Goal: Task Accomplishment & Management: Use online tool/utility

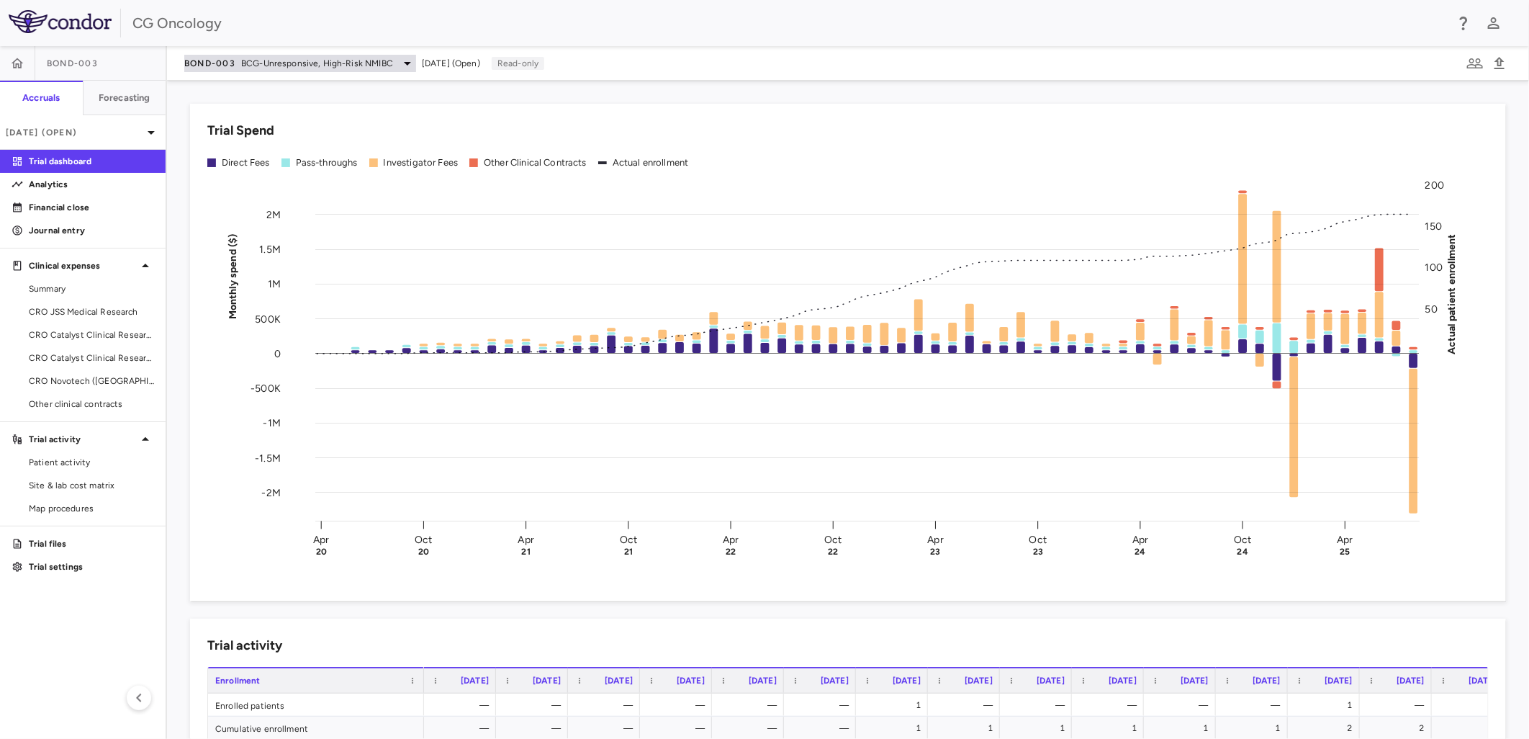
click at [325, 63] on span "BCG-Unresponsive, High-Risk NMIBC" at bounding box center [317, 63] width 152 height 13
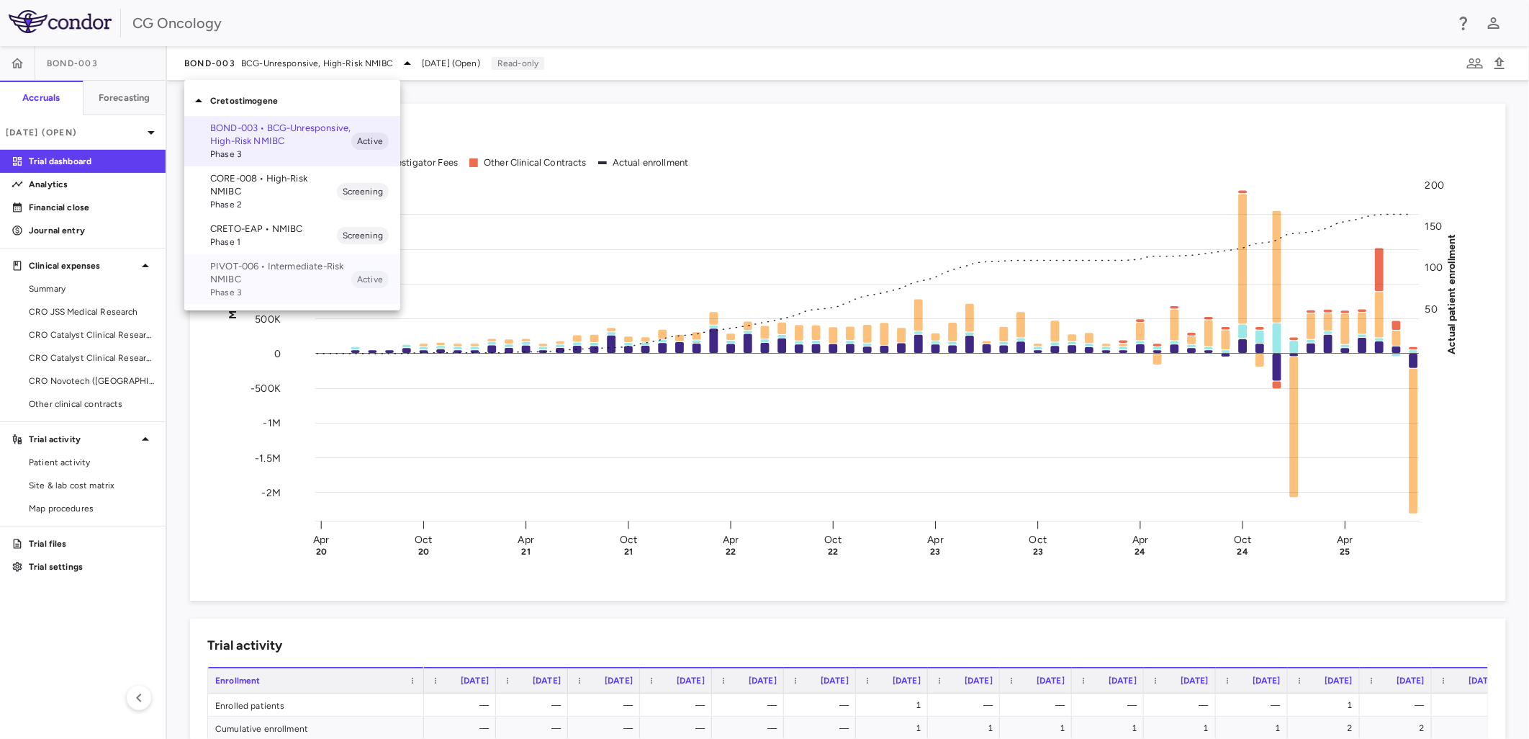
click at [300, 274] on p "PIVOT-006 • Intermediate-Risk NMIBC" at bounding box center [280, 273] width 141 height 26
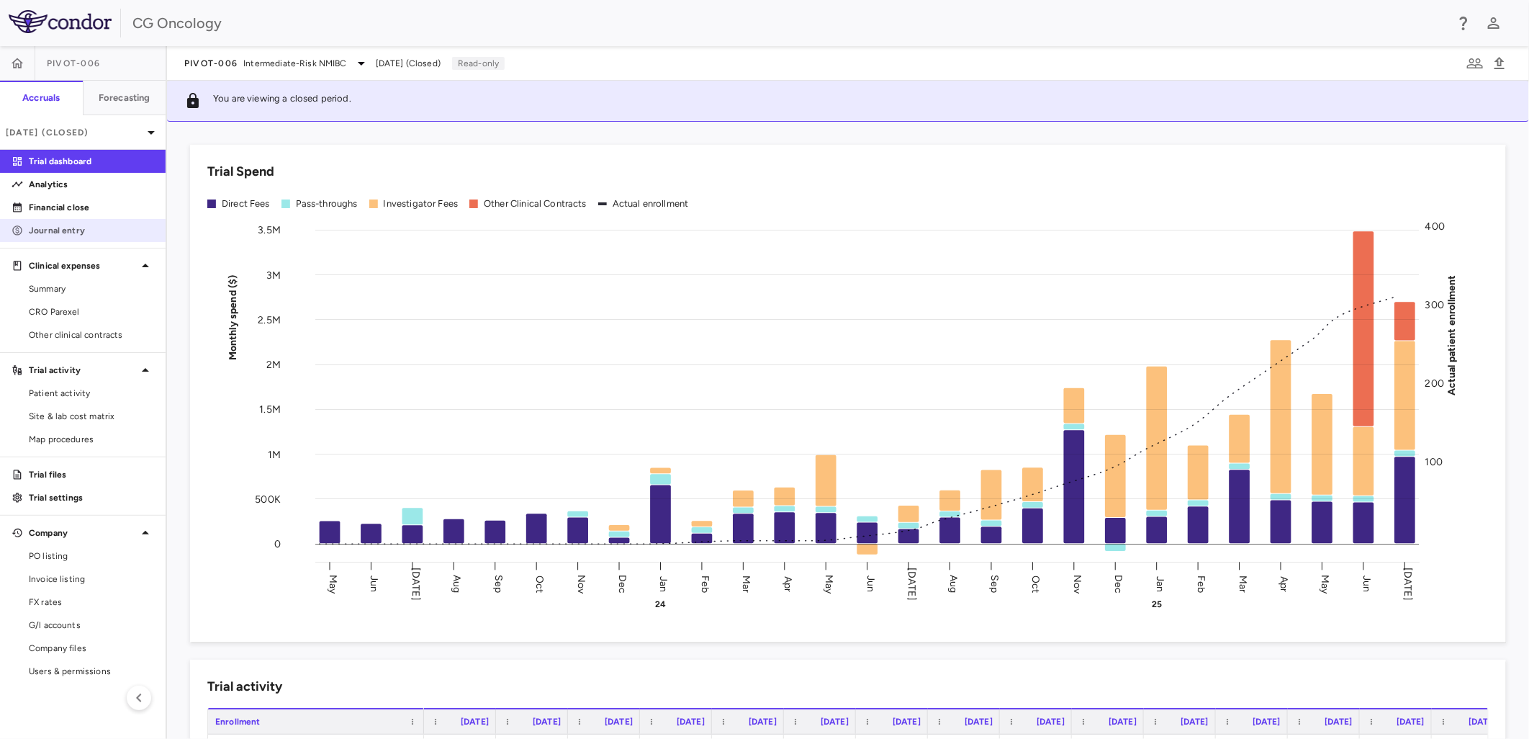
click at [124, 227] on p "Journal entry" at bounding box center [91, 230] width 125 height 13
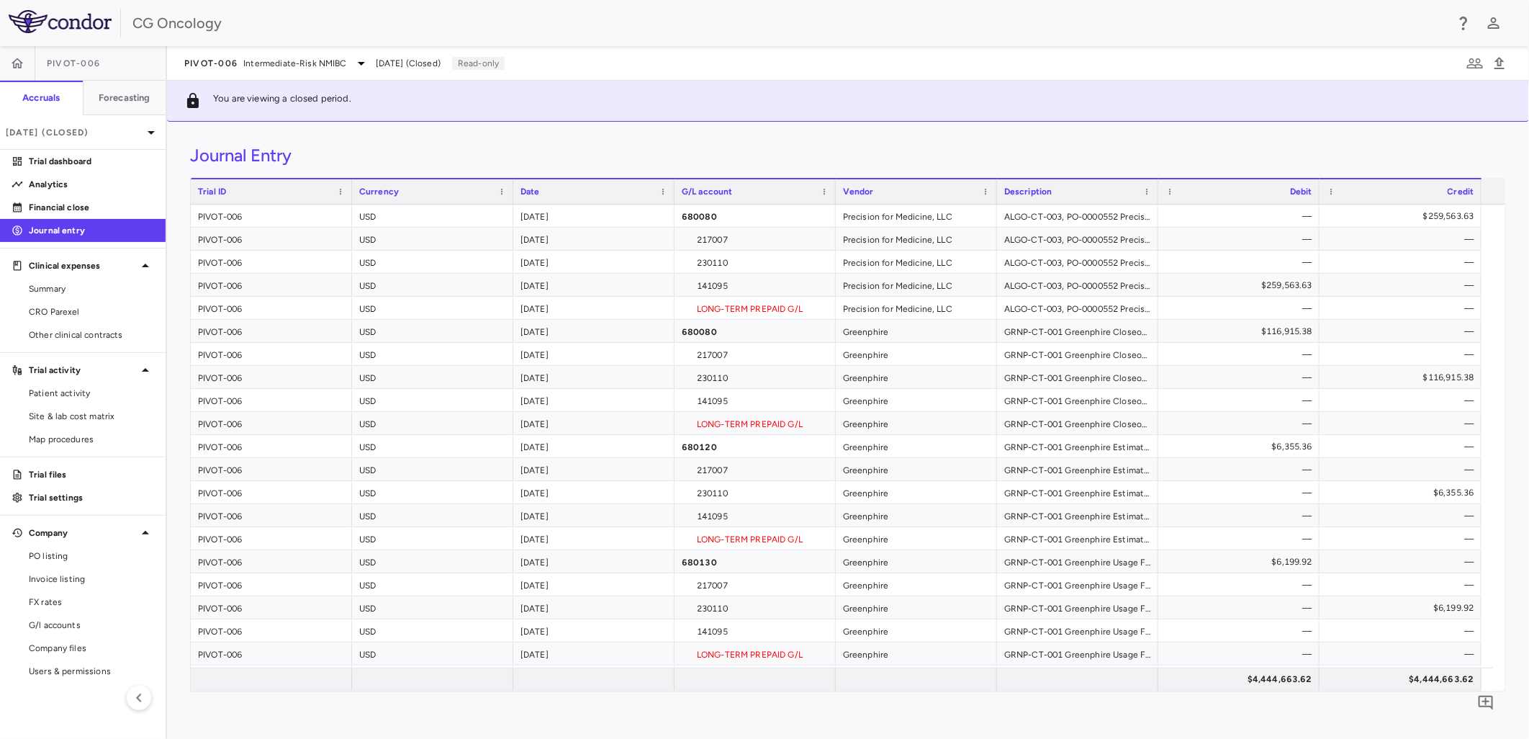
click at [426, 60] on span "[DATE] (Closed)" at bounding box center [408, 63] width 65 height 13
click at [155, 135] on icon at bounding box center [151, 132] width 17 height 17
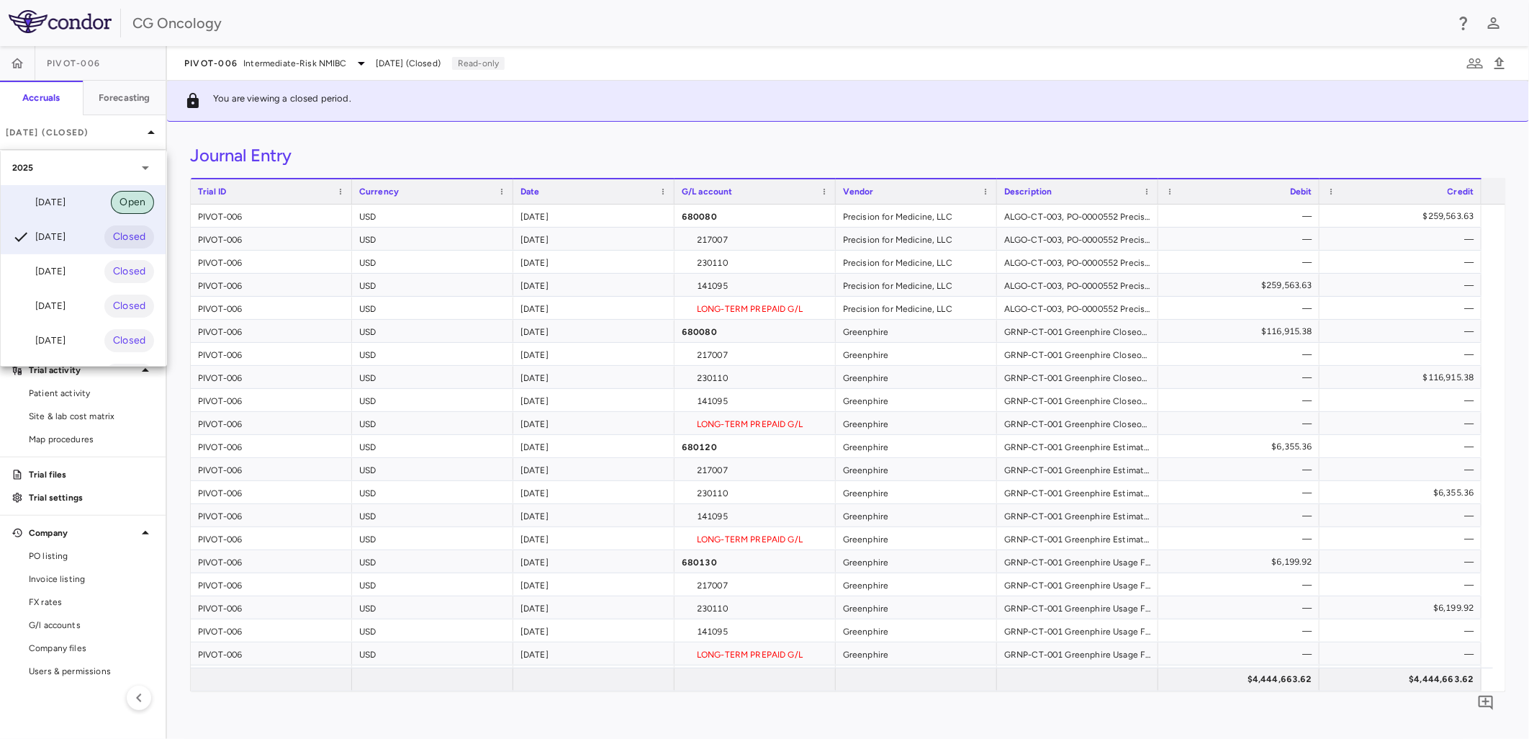
click at [127, 206] on span "Open" at bounding box center [132, 202] width 43 height 16
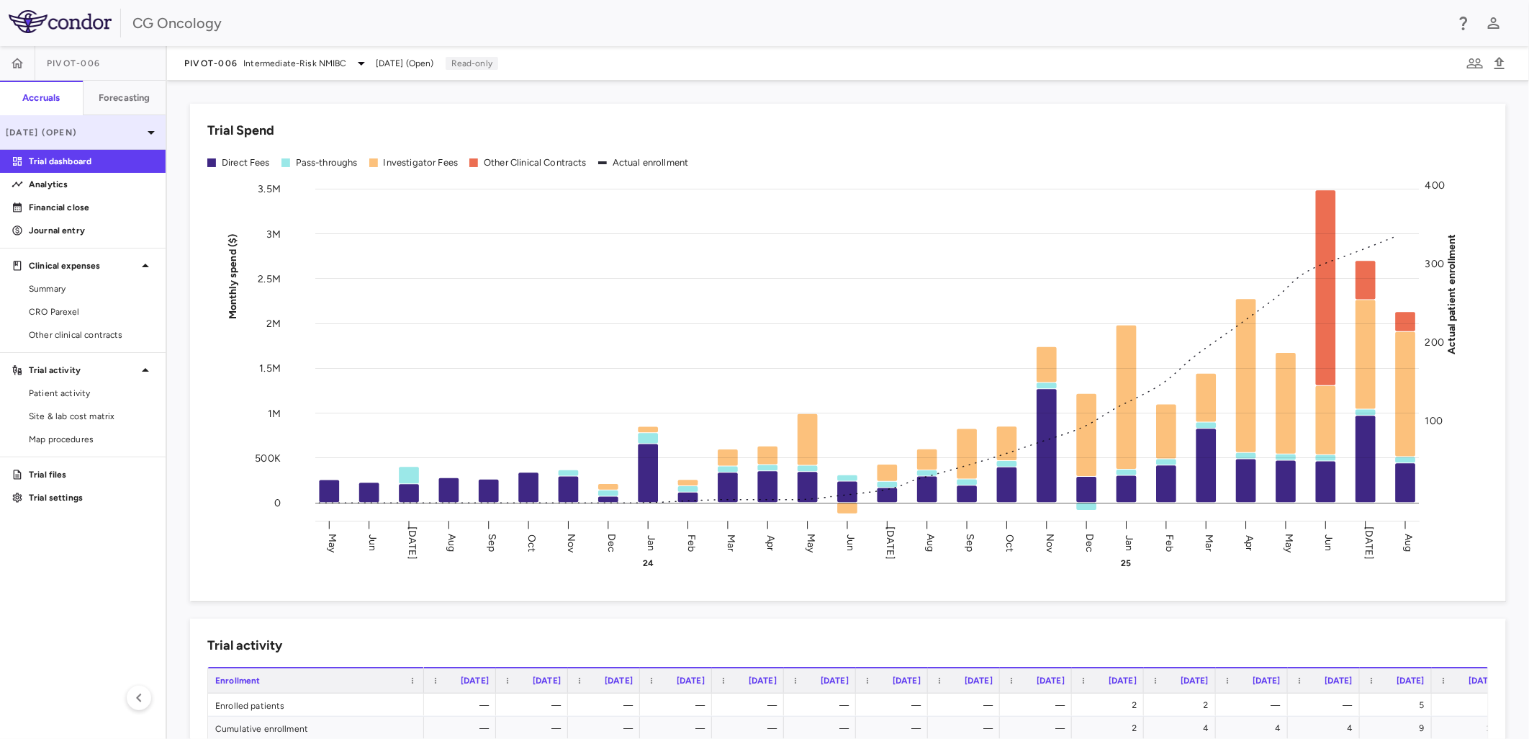
click at [110, 134] on p "[DATE] (Open)" at bounding box center [74, 132] width 137 height 13
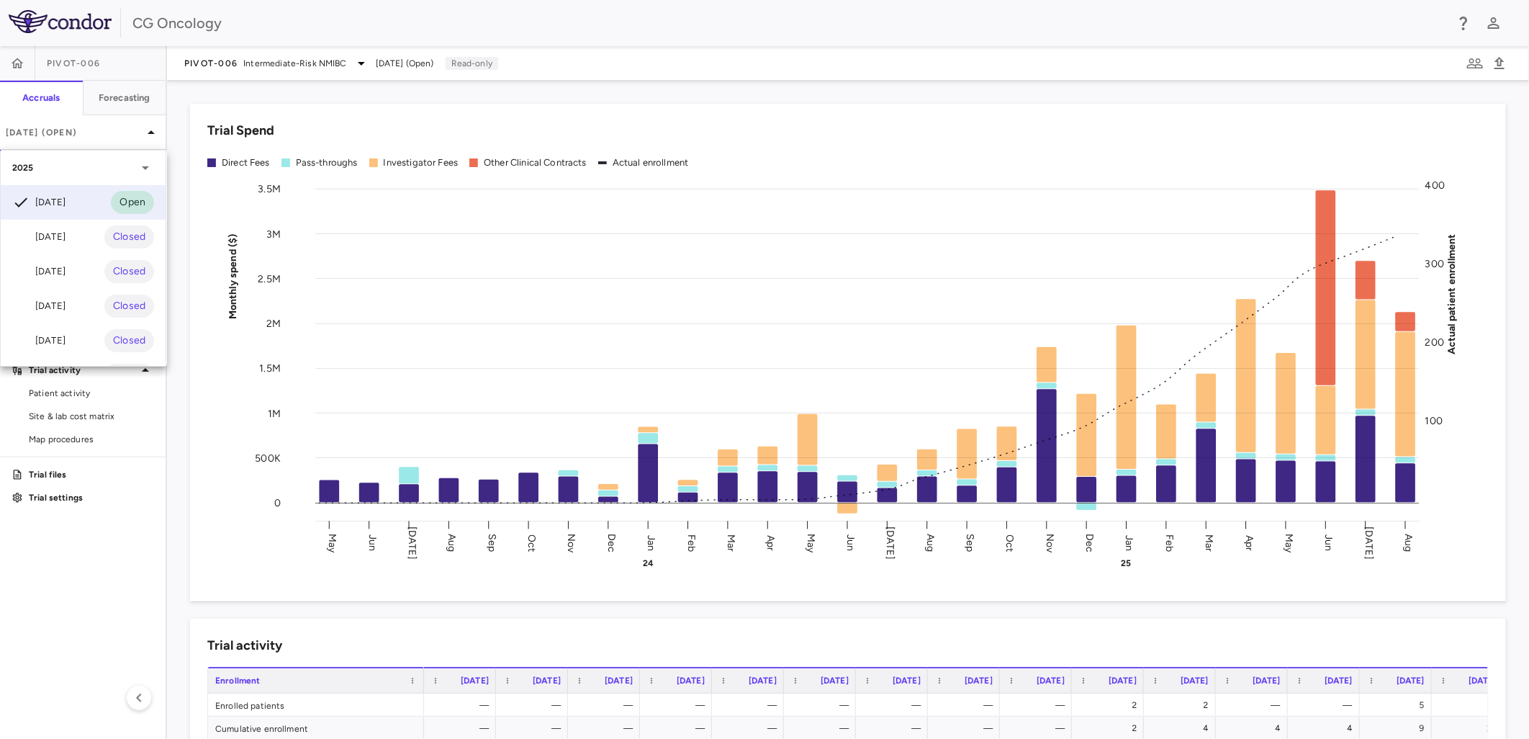
click at [117, 131] on div at bounding box center [764, 369] width 1529 height 739
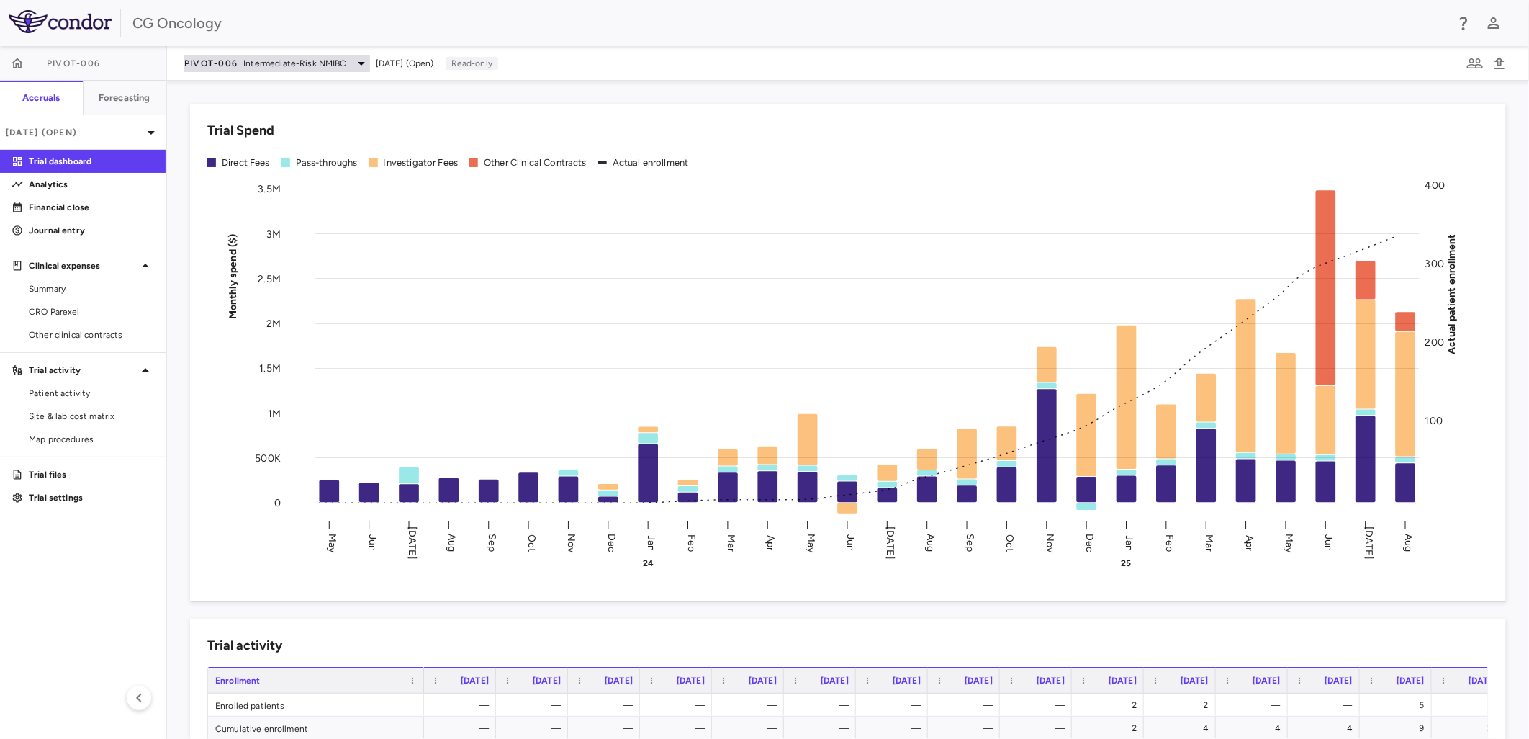
click at [347, 60] on div "PIVOT-006 Intermediate-Risk NMIBC" at bounding box center [277, 63] width 186 height 17
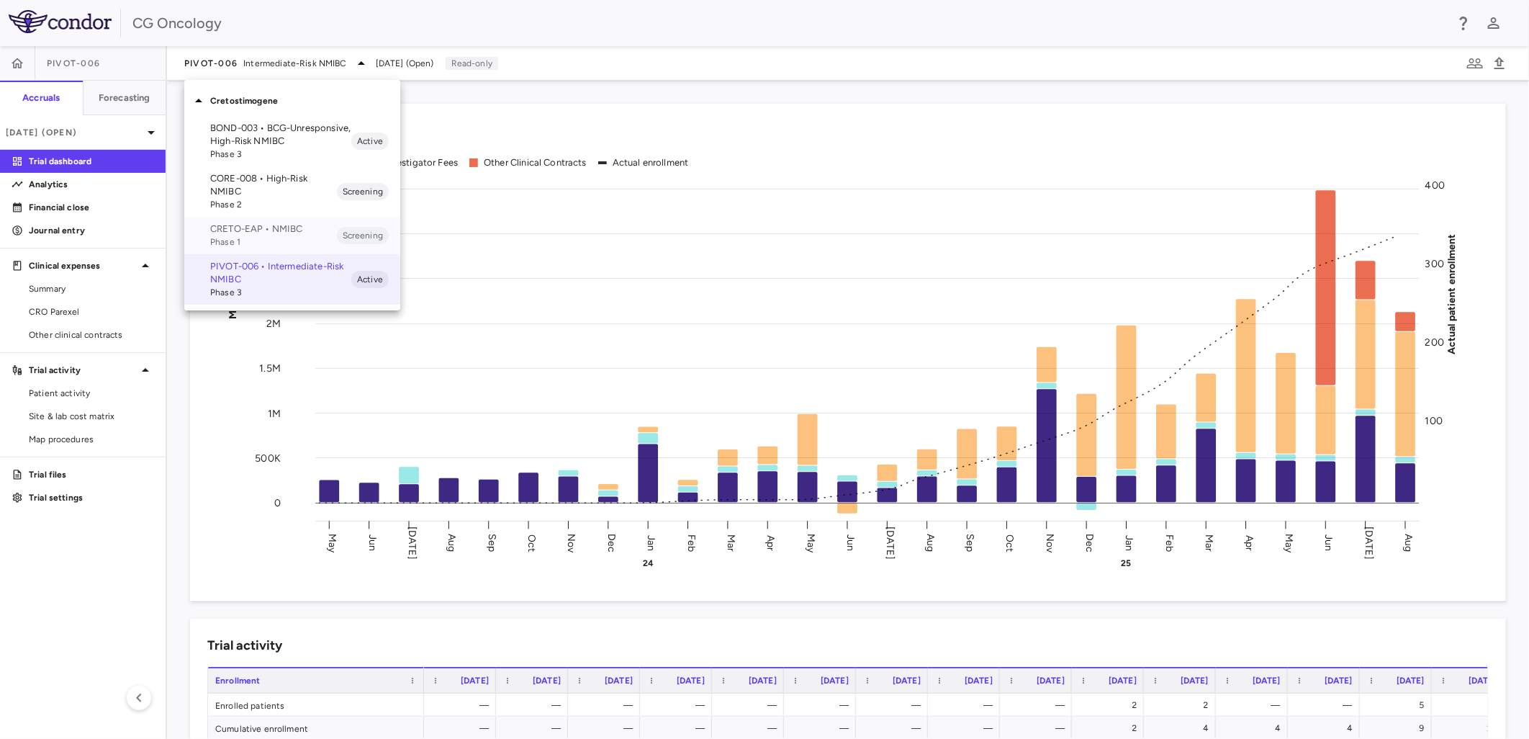
click at [285, 234] on p "CRETO-EAP • NMIBC" at bounding box center [273, 228] width 127 height 13
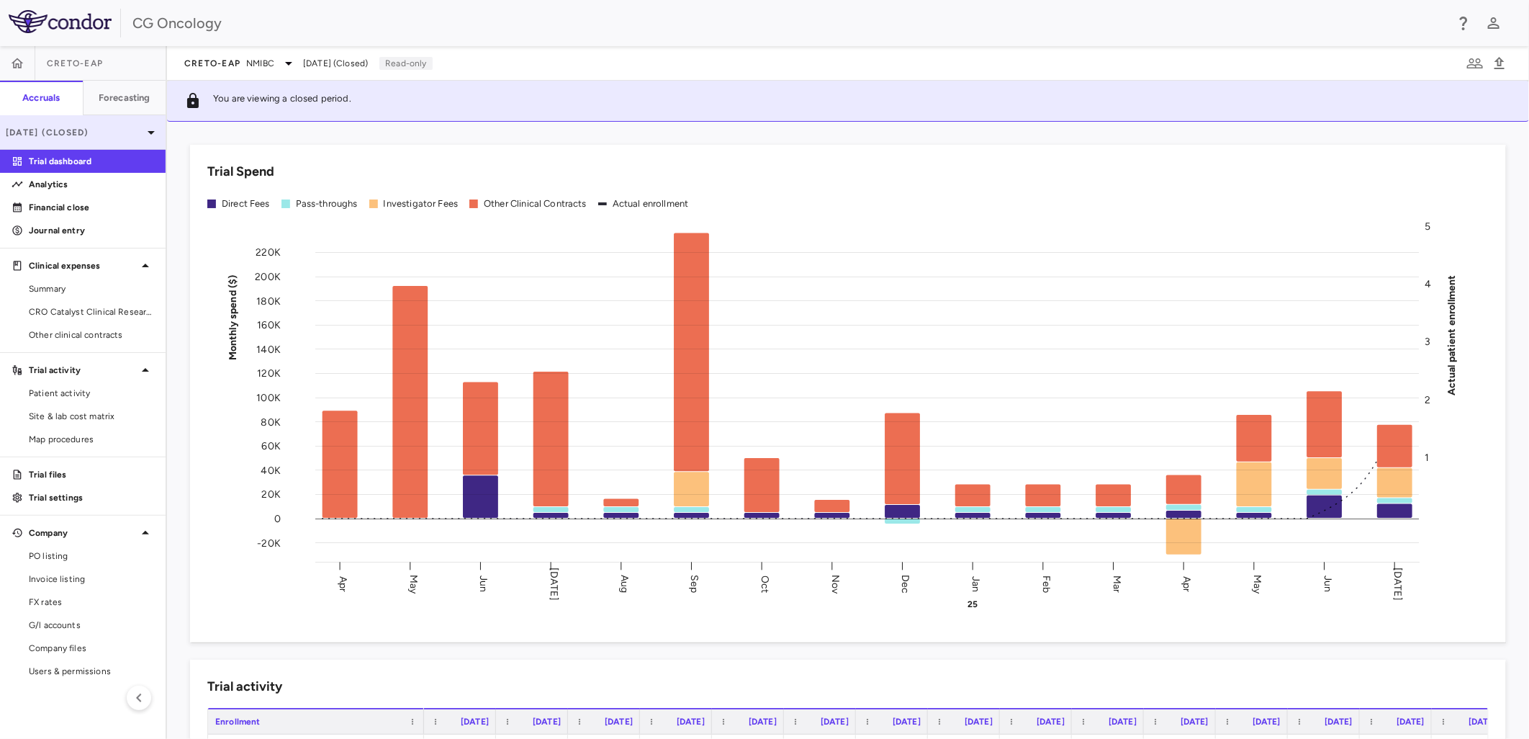
click at [86, 131] on p "[DATE] (Closed)" at bounding box center [74, 132] width 137 height 13
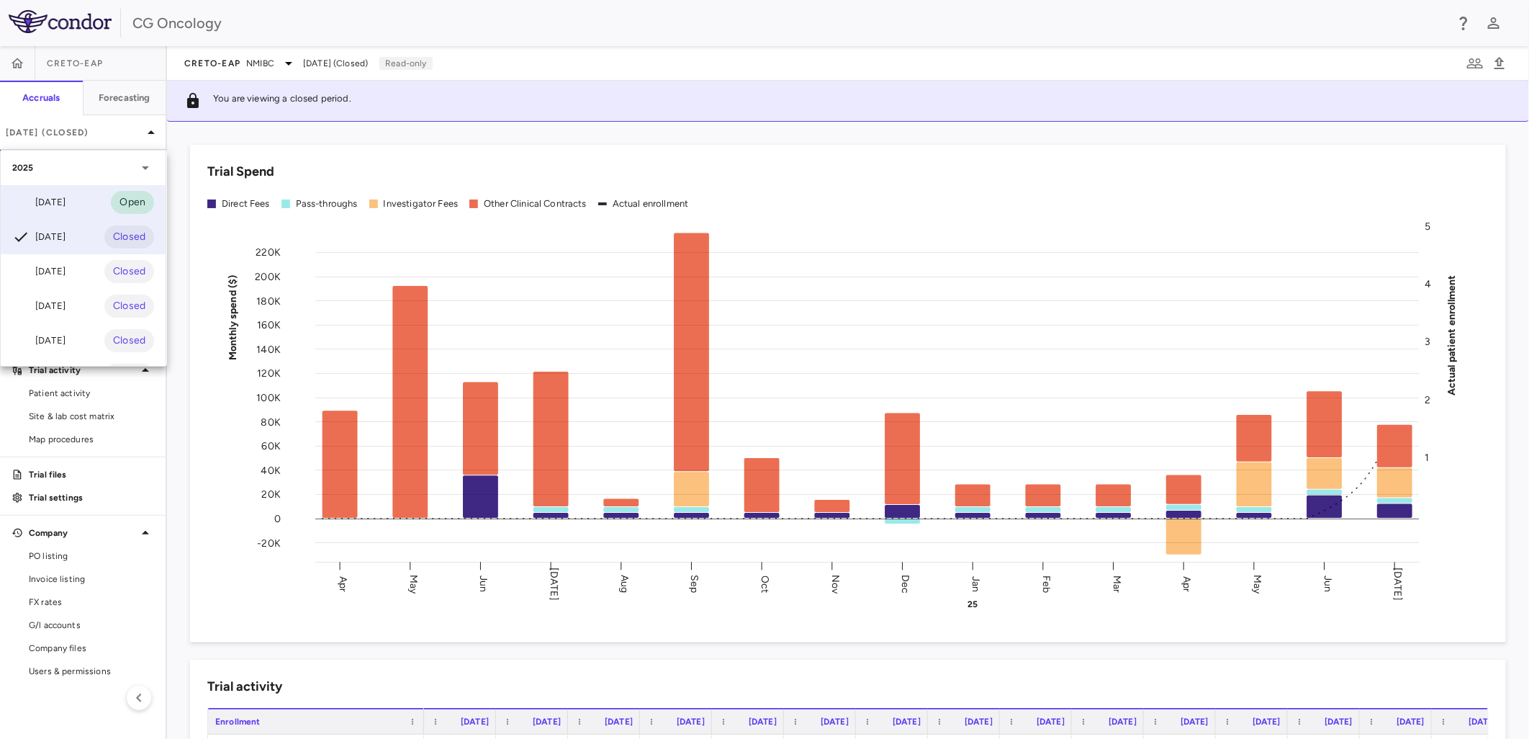
click at [82, 207] on div "[DATE] Open" at bounding box center [83, 202] width 165 height 35
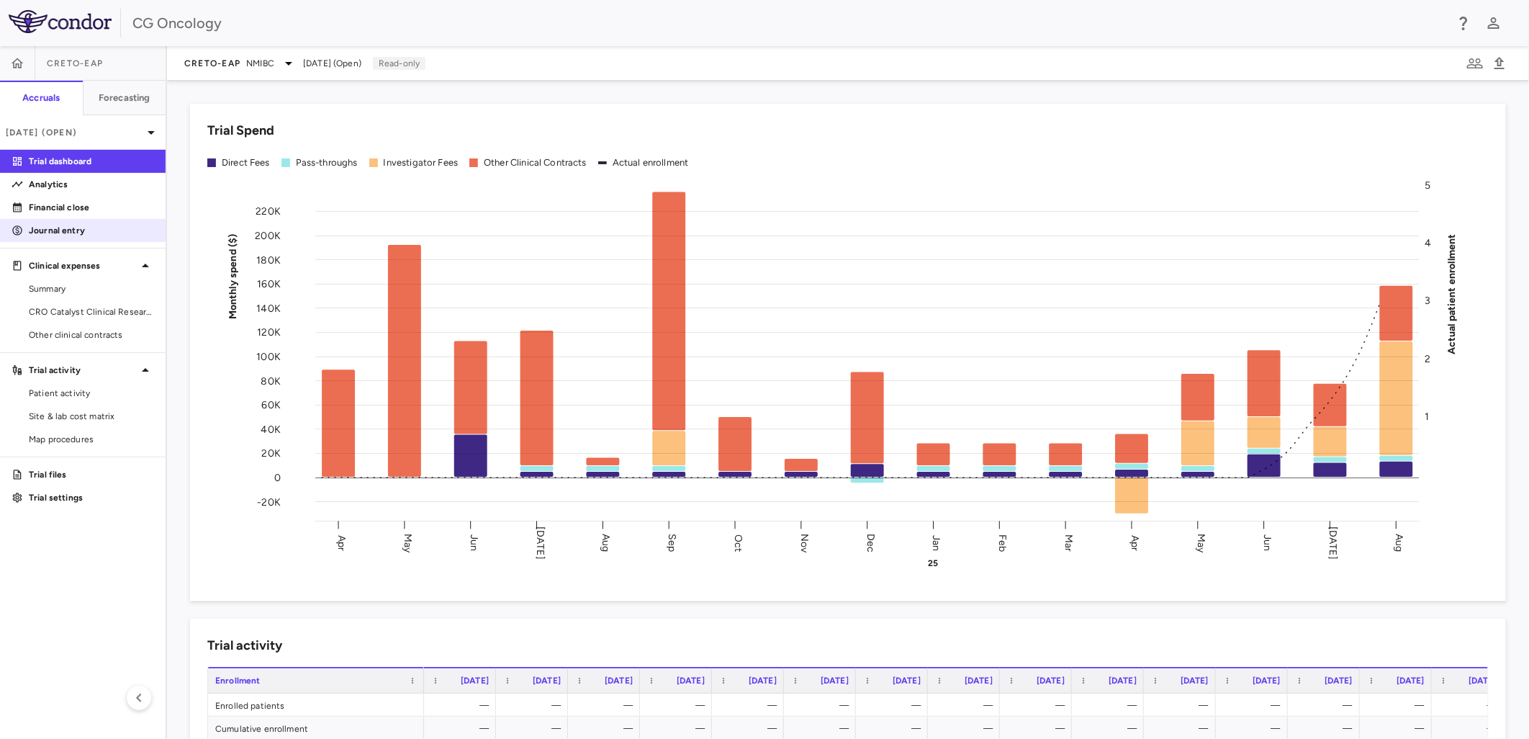
click at [96, 226] on p "Journal entry" at bounding box center [91, 230] width 125 height 13
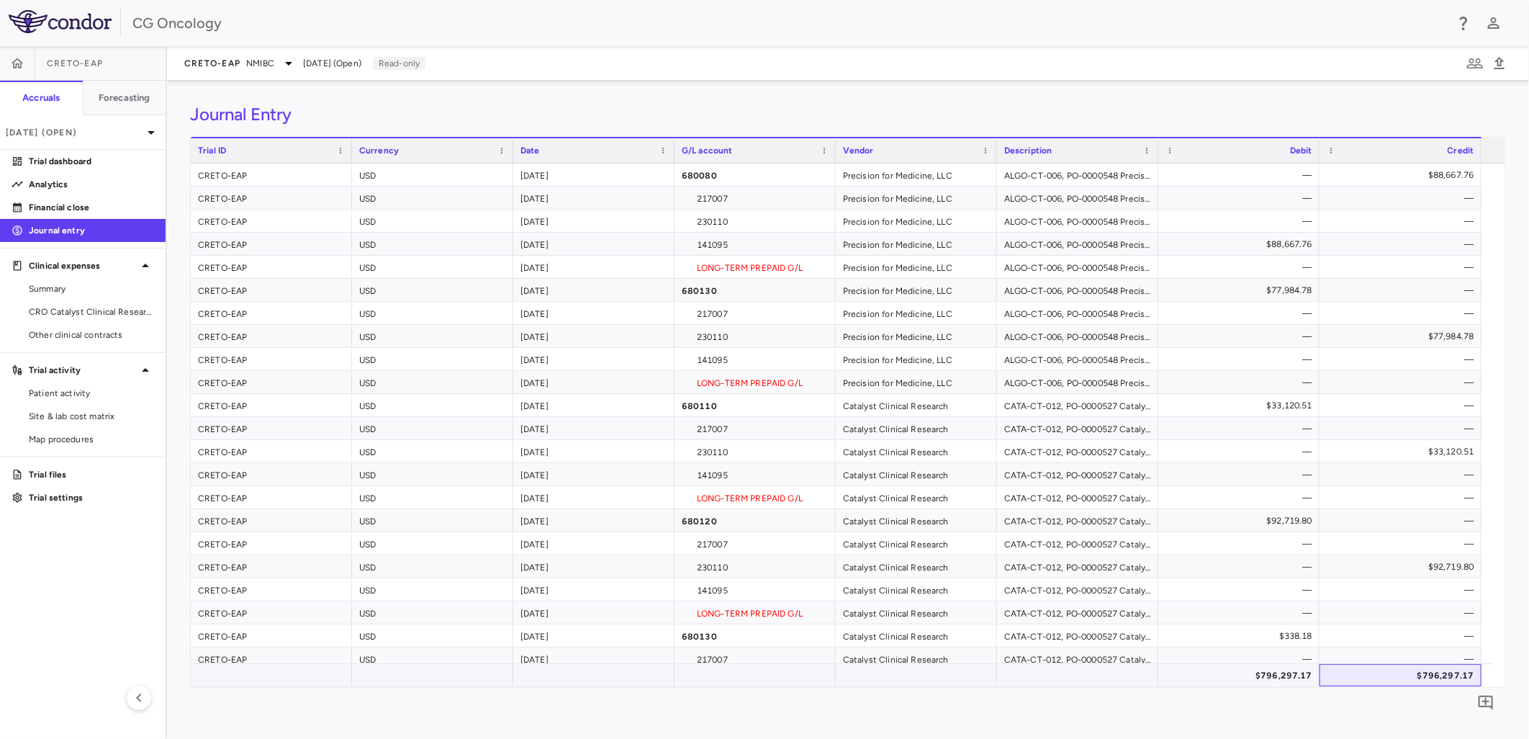
click at [1371, 682] on div "$796,297.17" at bounding box center [1403, 675] width 142 height 23
click at [1434, 672] on div "$796,297.17" at bounding box center [1403, 675] width 142 height 23
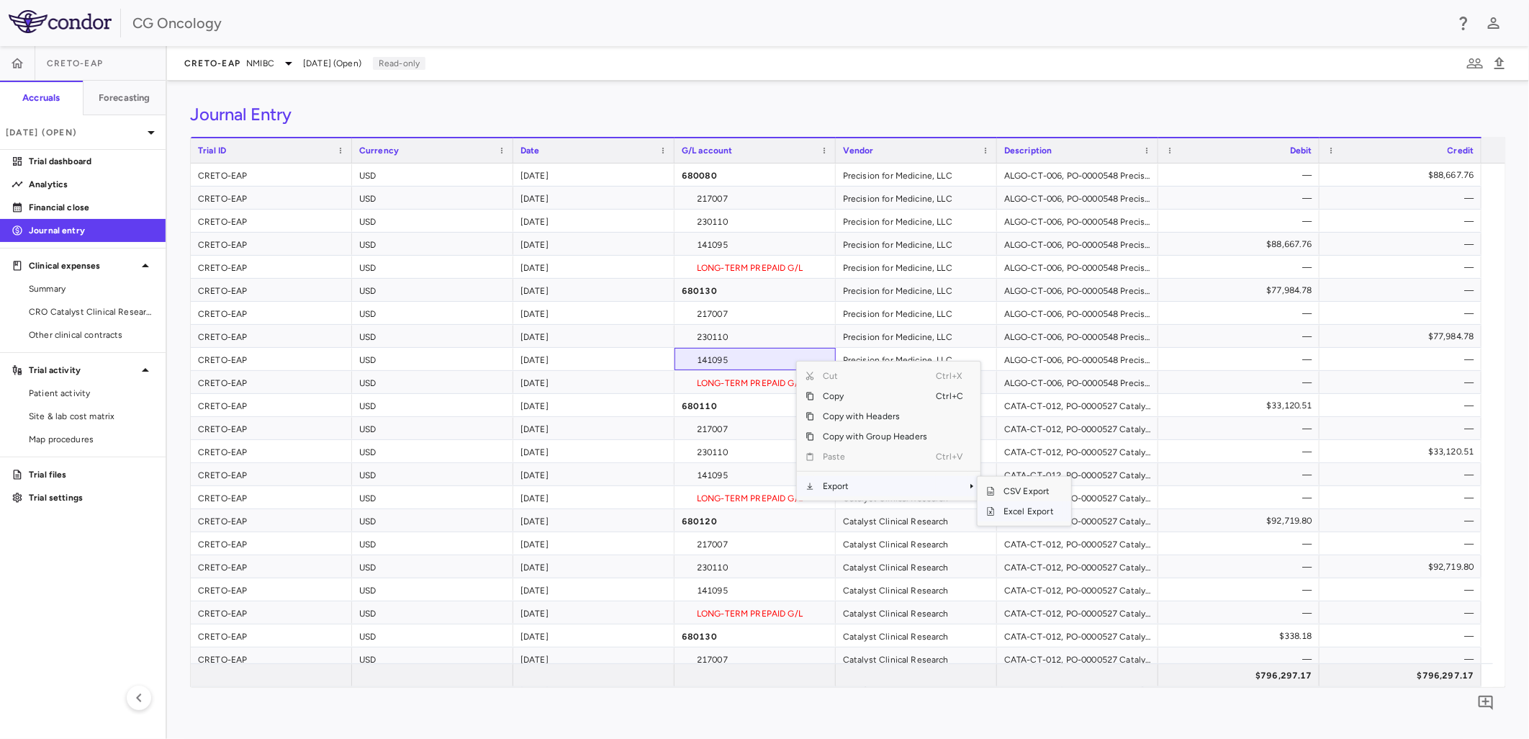
click at [1024, 507] on span "Excel Export" at bounding box center [1029, 511] width 68 height 20
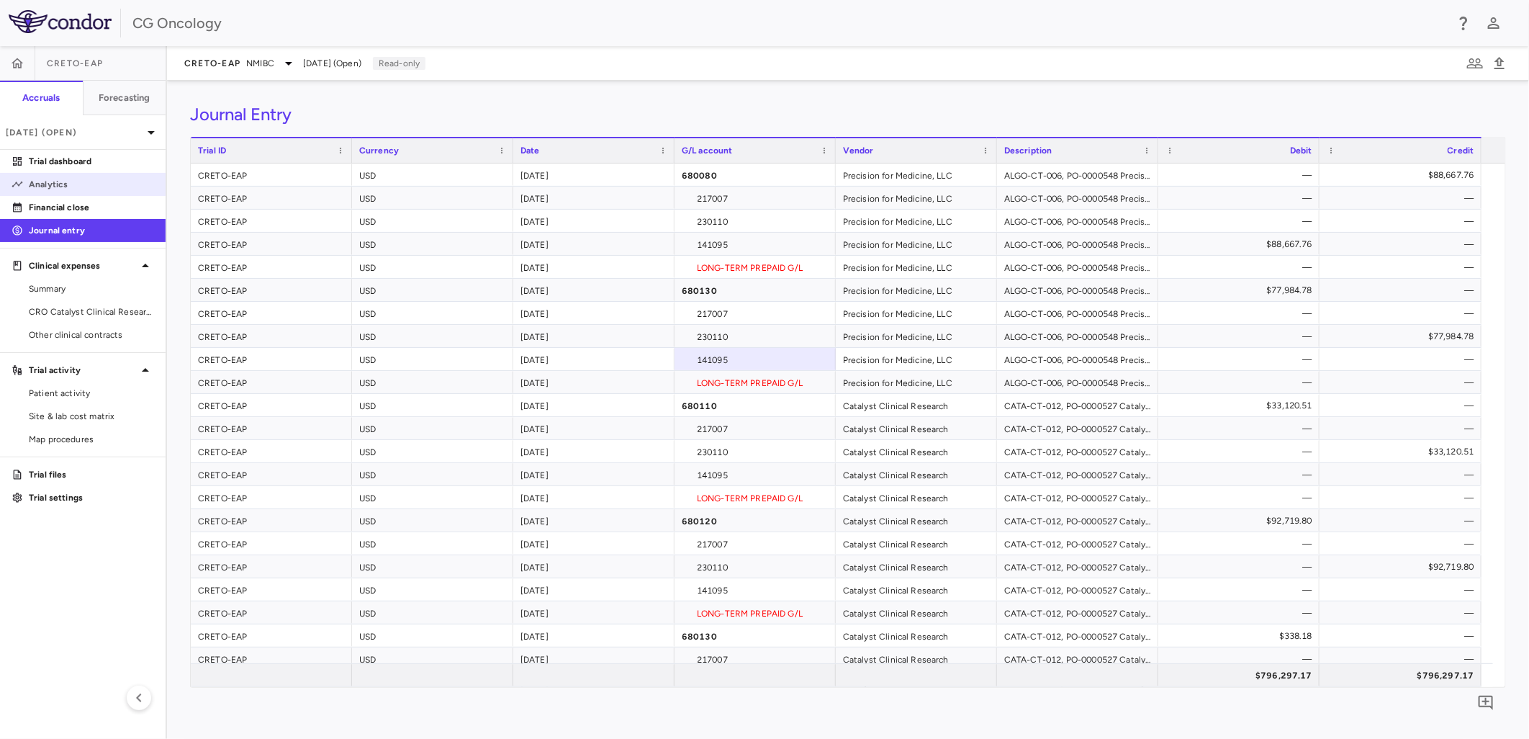
click at [56, 182] on p "Analytics" at bounding box center [91, 184] width 125 height 13
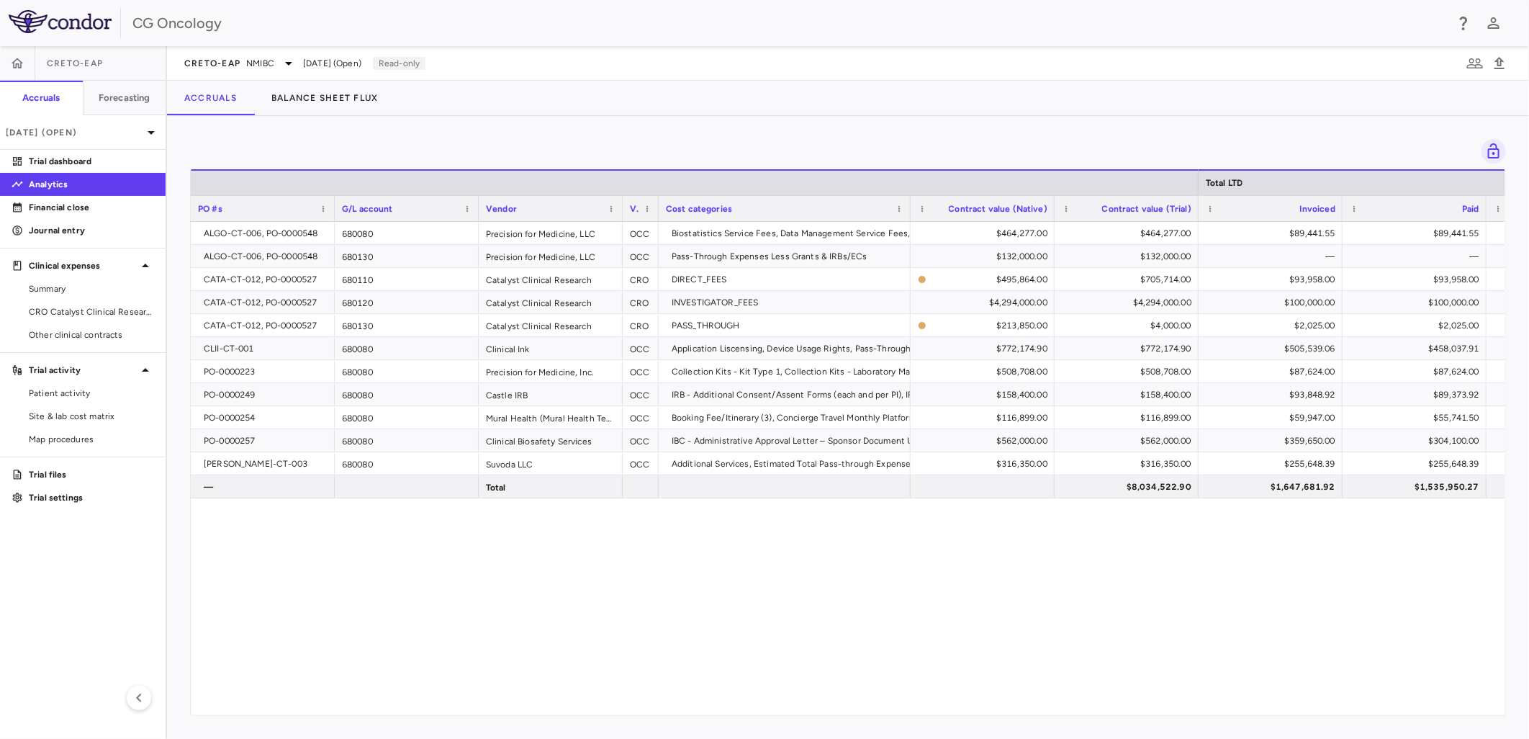
click at [1466, 523] on div "ALGO-CT-006, PO-0000548 680080 Precision for Medicine, LLC OCC Biostatistics Se…" at bounding box center [848, 462] width 1314 height 481
click at [1305, 475] on div "$1,647,681.92" at bounding box center [1271, 486] width 144 height 22
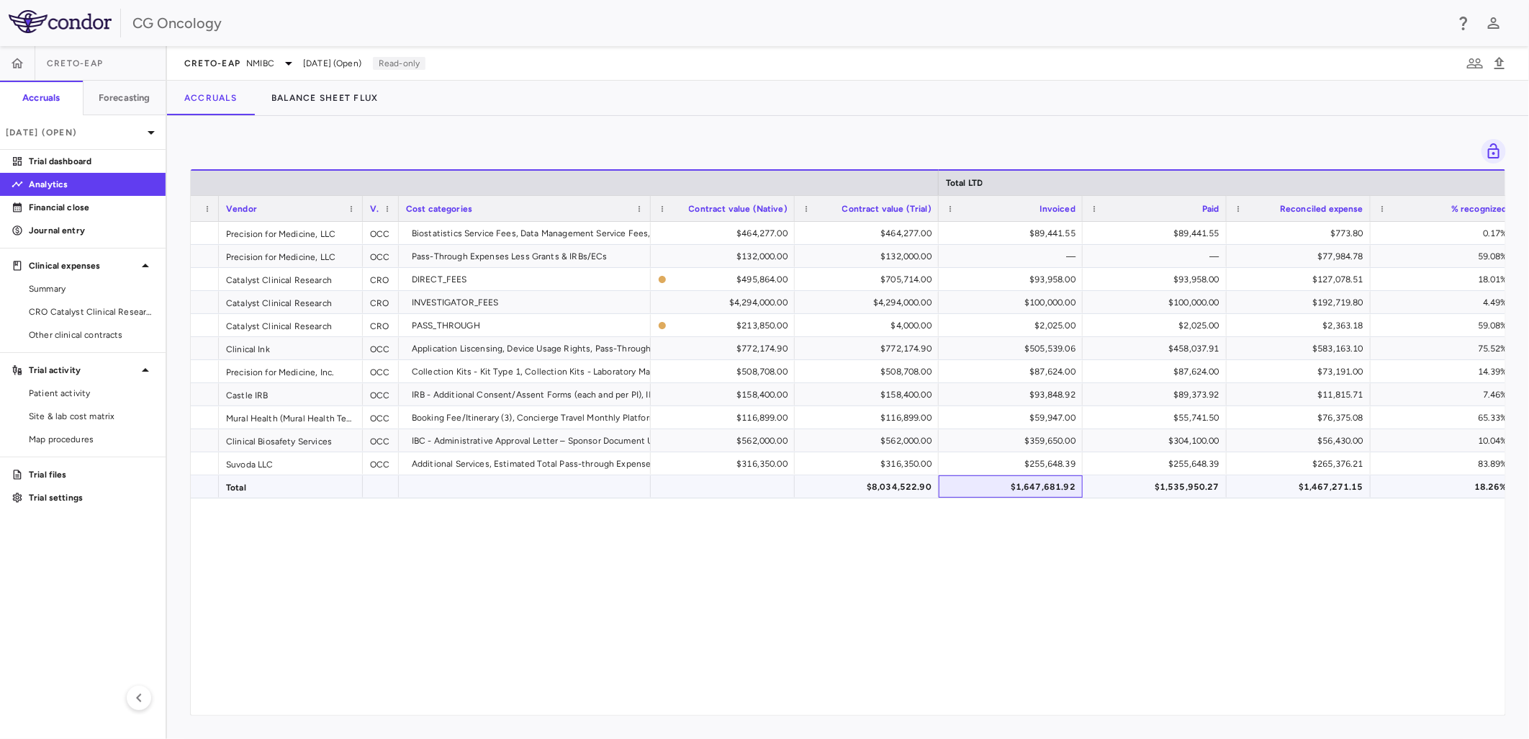
scroll to position [0, 246]
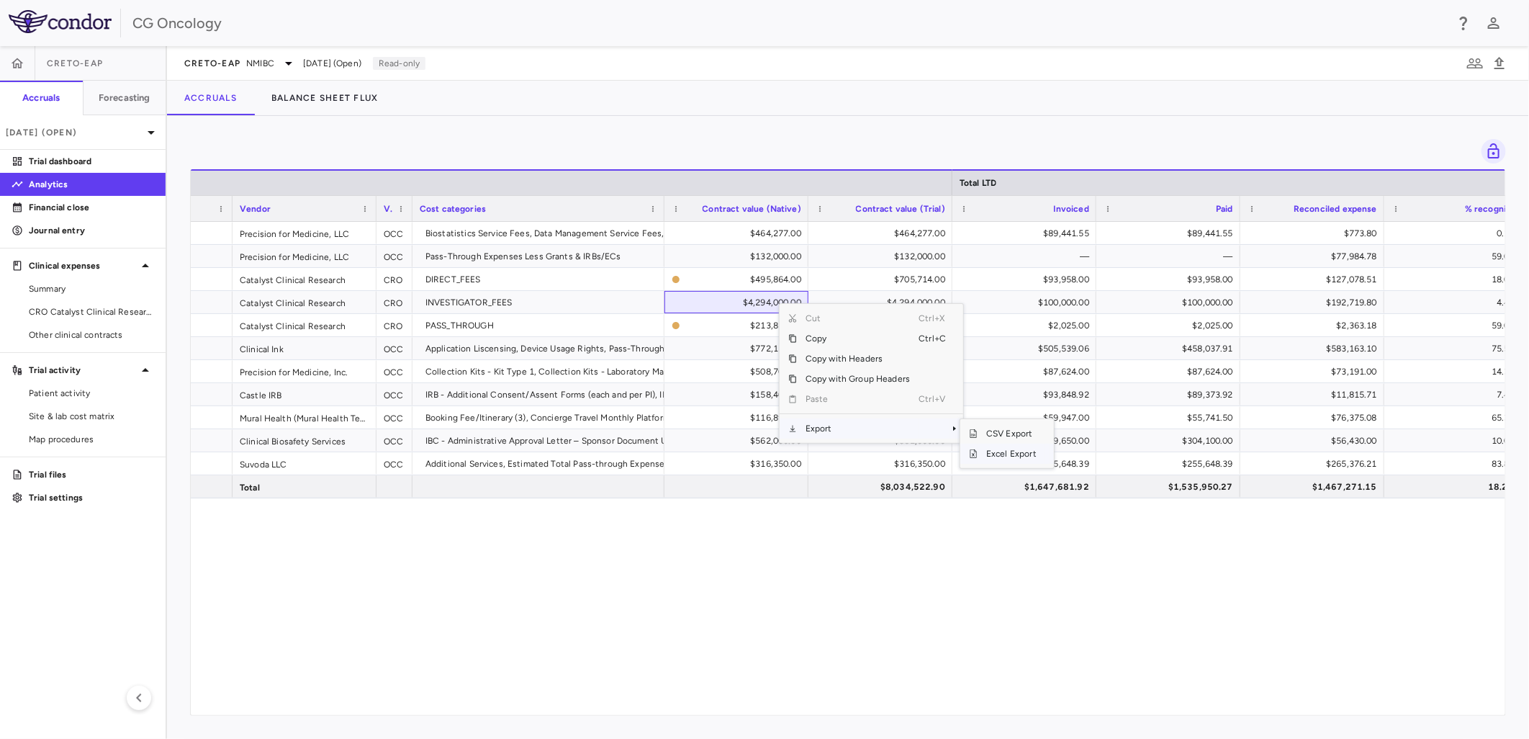
click at [1009, 450] on span "Excel Export" at bounding box center [1012, 453] width 68 height 20
